Goal: Task Accomplishment & Management: Use online tool/utility

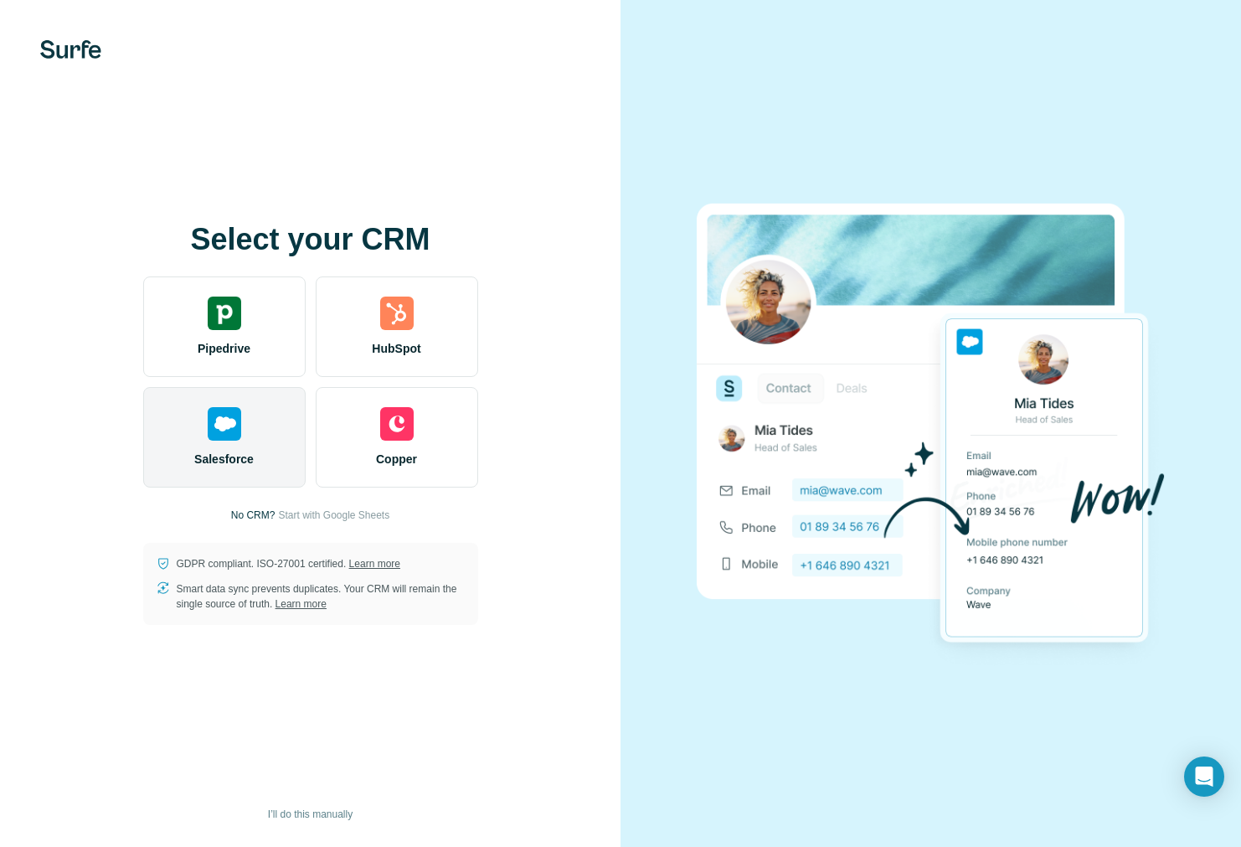
click at [256, 463] on div "Salesforce" at bounding box center [224, 437] width 163 height 101
